Goal: Task Accomplishment & Management: Use online tool/utility

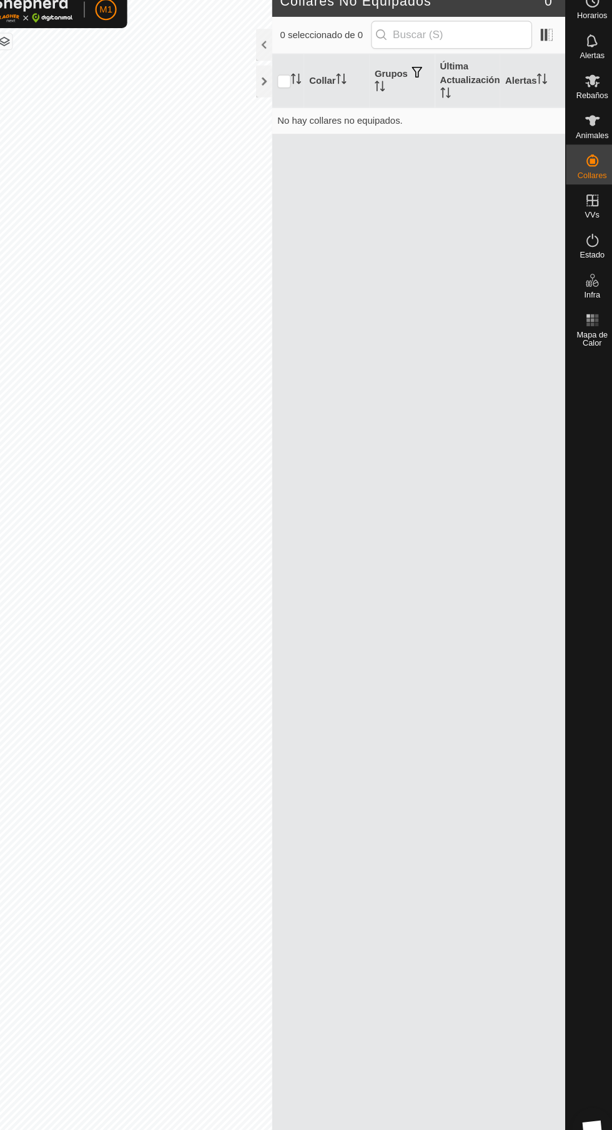
click at [579, 226] on div "Estado" at bounding box center [587, 243] width 49 height 37
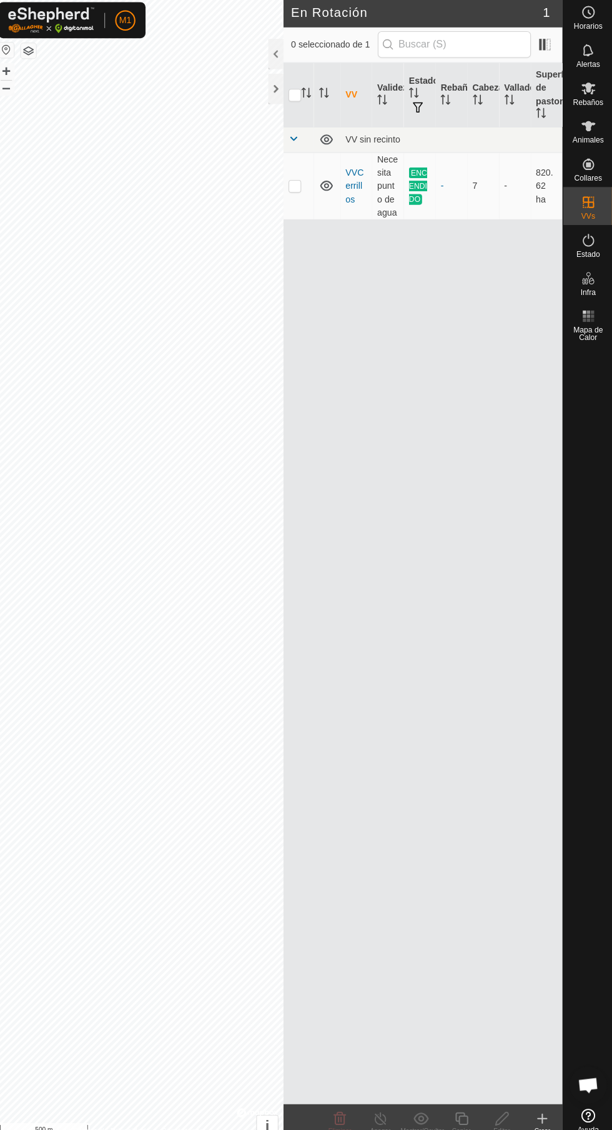
click at [294, 189] on p-checkbox at bounding box center [298, 186] width 12 height 10
checkbox input "true"
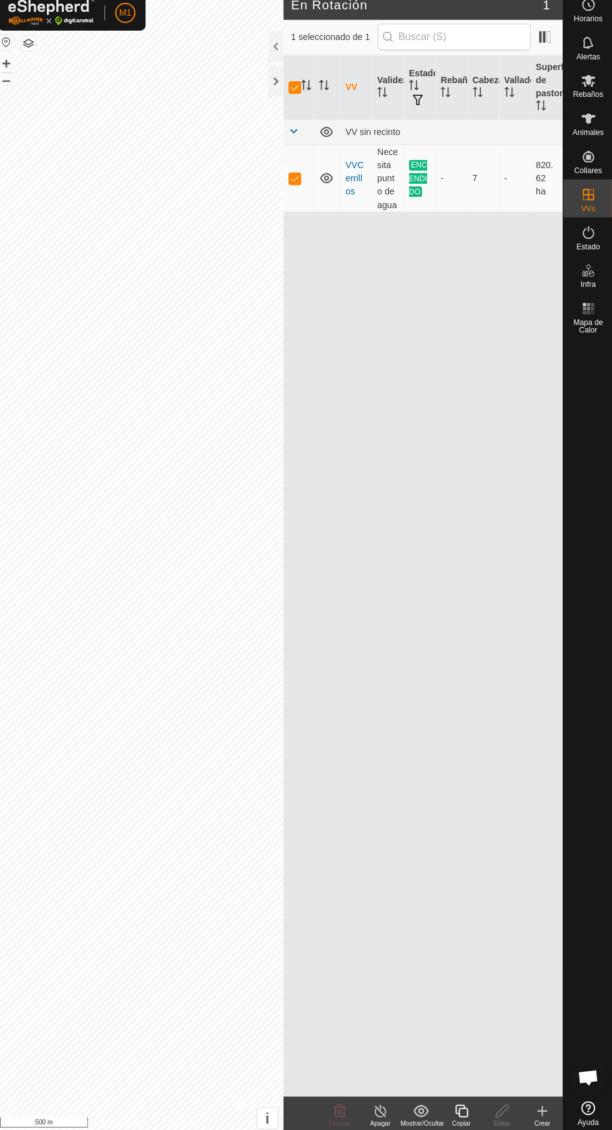
click at [384, 1115] on div "Apagar" at bounding box center [382, 1118] width 40 height 9
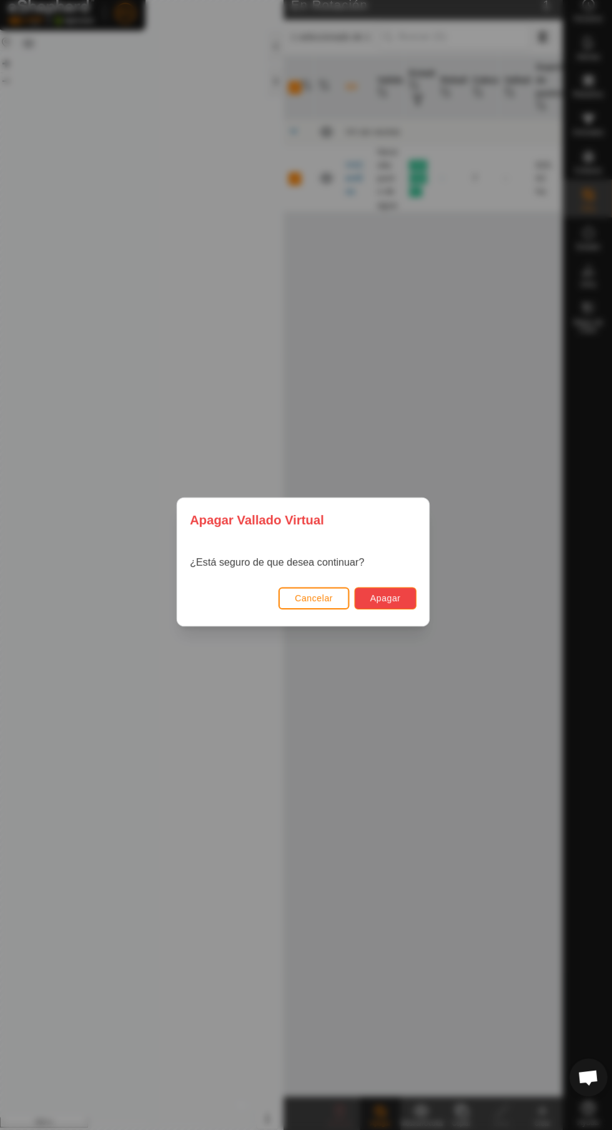
click at [387, 606] on span "Apagar" at bounding box center [387, 601] width 30 height 10
